Goal: Transaction & Acquisition: Book appointment/travel/reservation

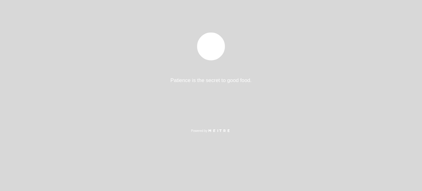
select select "es"
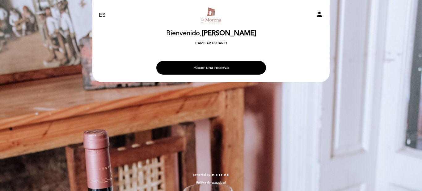
click at [219, 68] on button "Hacer una reserva" at bounding box center [211, 68] width 110 height 14
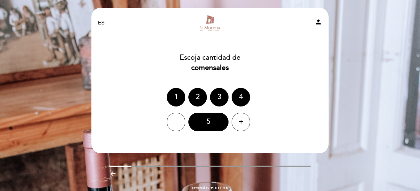
click at [246, 95] on div "4" at bounding box center [241, 97] width 19 height 19
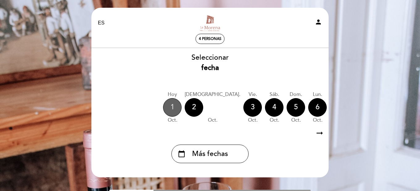
click at [172, 110] on div "1" at bounding box center [172, 107] width 19 height 19
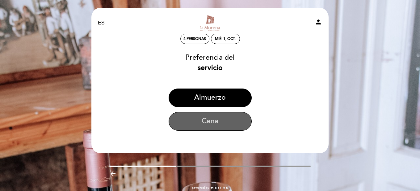
click at [221, 120] on button "Cena" at bounding box center [210, 121] width 83 height 19
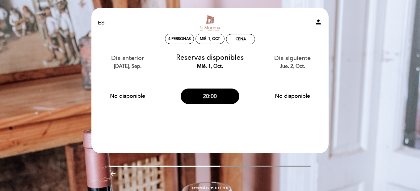
click at [214, 96] on button "20:00" at bounding box center [210, 95] width 59 height 15
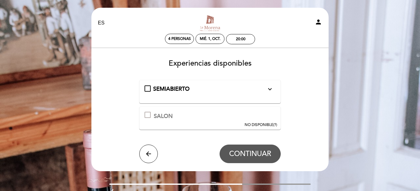
click at [179, 118] on div "SALON Esta experiencia no está disponible para la fecha seleccionada. NO DISPON…" at bounding box center [210, 117] width 142 height 23
click at [148, 114] on div at bounding box center [148, 114] width 6 height 6
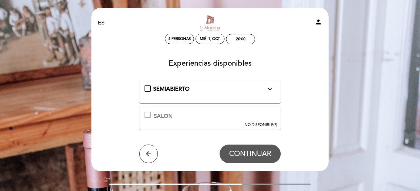
click at [148, 114] on div at bounding box center [148, 114] width 6 height 6
click at [170, 88] on span "SEMIABIERTO" at bounding box center [171, 88] width 36 height 7
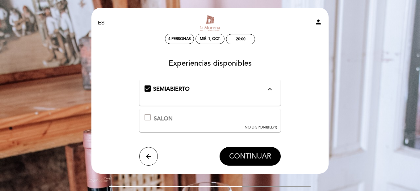
click at [252, 154] on span "CONTINUAR" at bounding box center [250, 156] width 42 height 9
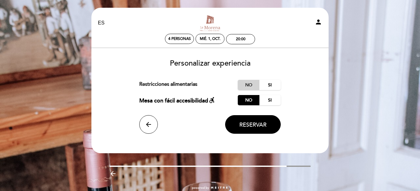
click at [250, 85] on label "No" at bounding box center [249, 85] width 22 height 10
click at [259, 125] on span "Reservar" at bounding box center [252, 124] width 27 height 7
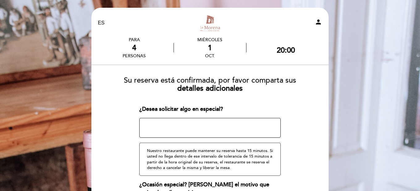
click at [200, 124] on textarea at bounding box center [210, 128] width 142 height 20
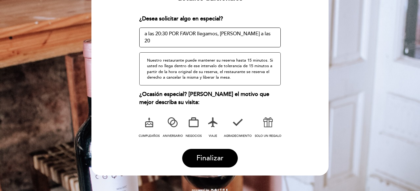
scroll to position [93, 0]
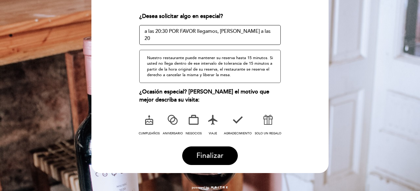
type textarea "a las 20:30 POR FAVOR llegamos, [PERSON_NAME] a las 20"
click at [194, 118] on icon at bounding box center [194, 119] width 16 height 16
click at [212, 156] on span "Finalizar" at bounding box center [209, 155] width 27 height 9
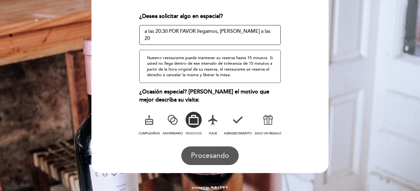
scroll to position [0, 0]
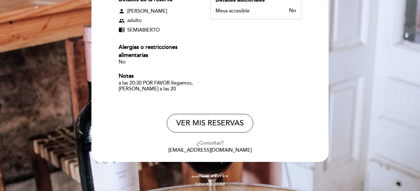
scroll to position [107, 0]
